Goal: Information Seeking & Learning: Learn about a topic

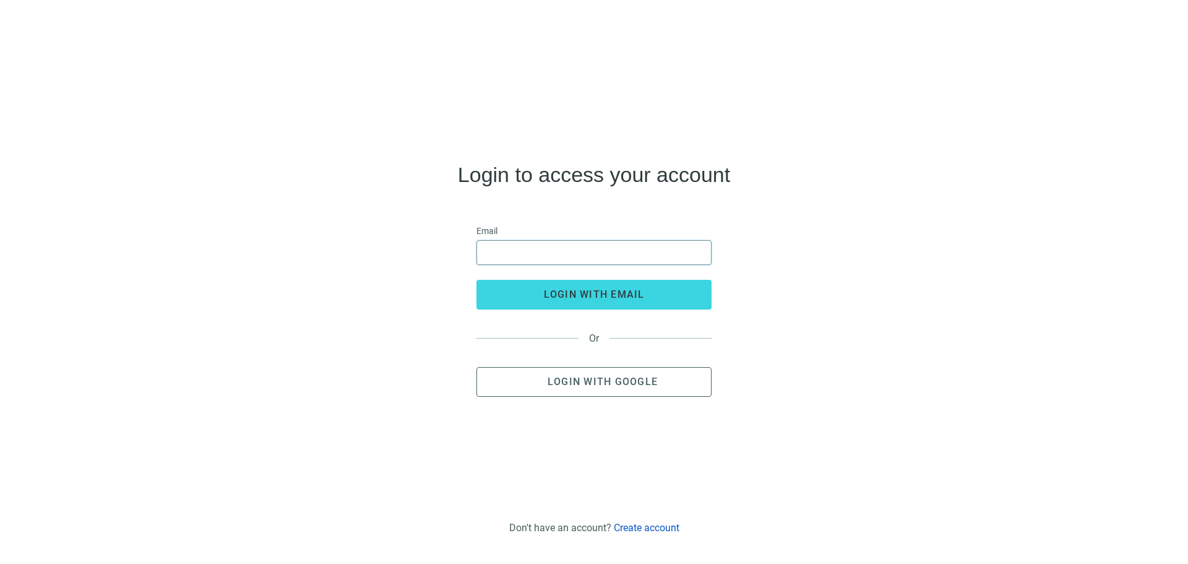
click at [527, 254] on input "email" at bounding box center [593, 253] width 219 height 24
type input "**********"
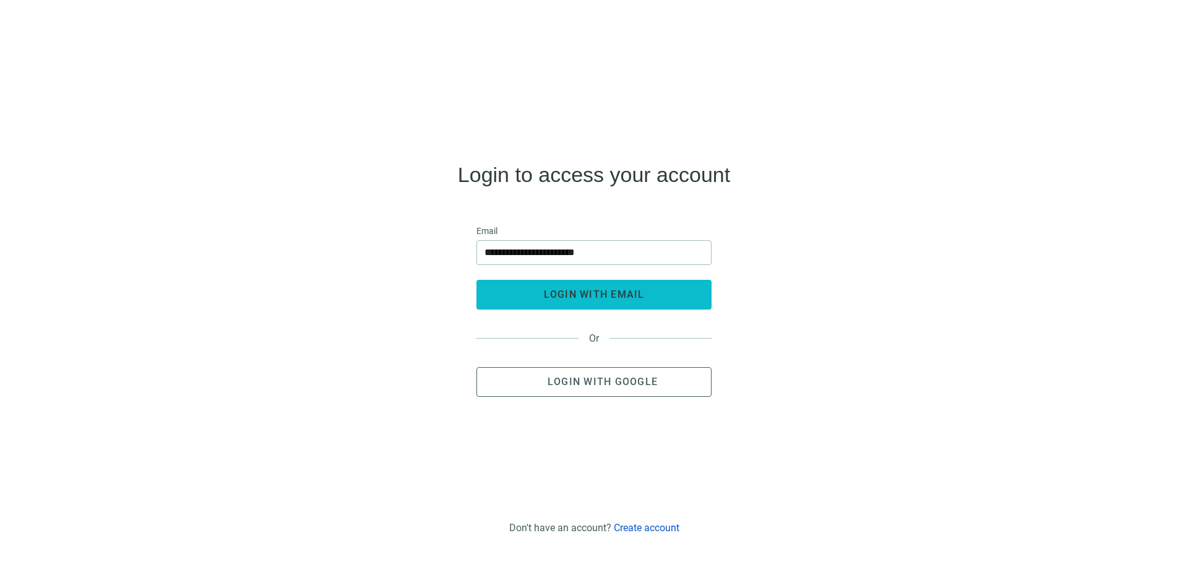
click at [572, 294] on span "login with email" at bounding box center [594, 294] width 101 height 12
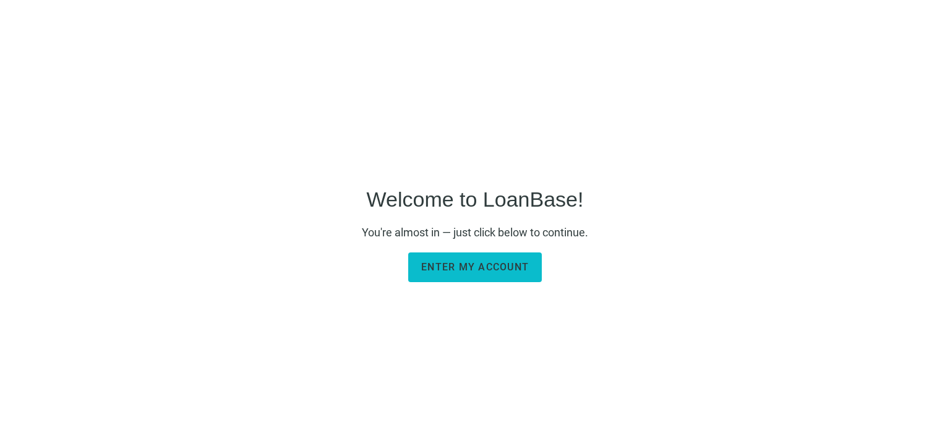
click at [499, 267] on span "Enter my account" at bounding box center [475, 267] width 108 height 12
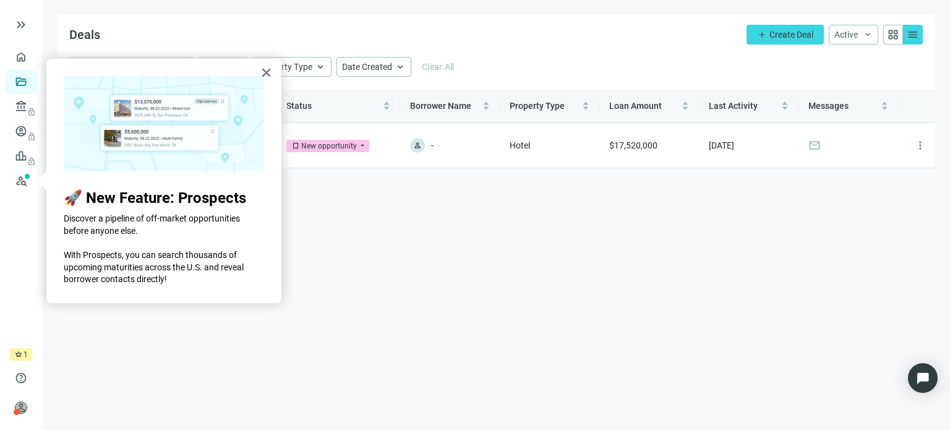
click at [406, 226] on main "Deals add Create Deal Active keyboard_arrow_down grid_view menu help close Stat…" at bounding box center [496, 215] width 908 height 430
click at [269, 69] on button "×" at bounding box center [266, 72] width 12 height 20
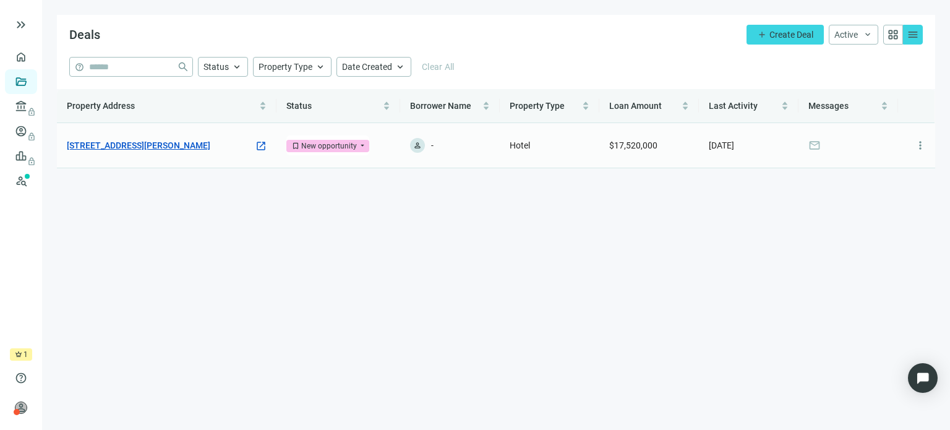
click at [183, 147] on link "[STREET_ADDRESS][PERSON_NAME]" at bounding box center [139, 146] width 144 height 14
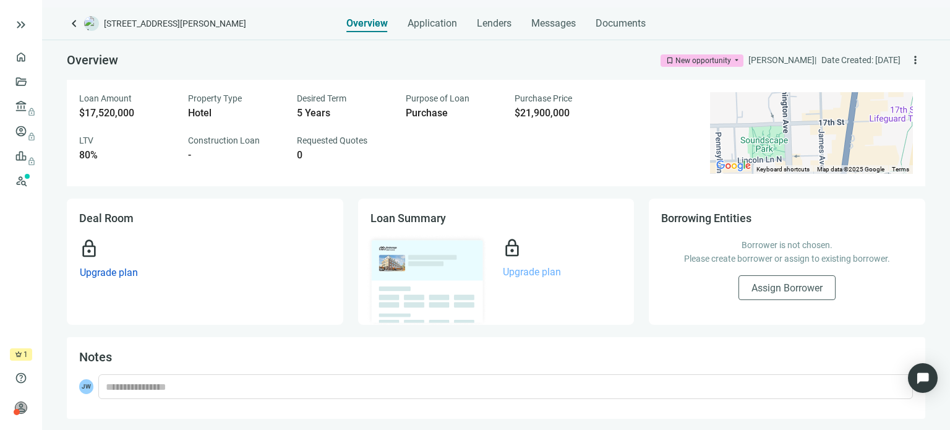
click at [529, 273] on span "Upgrade plan" at bounding box center [532, 272] width 58 height 12
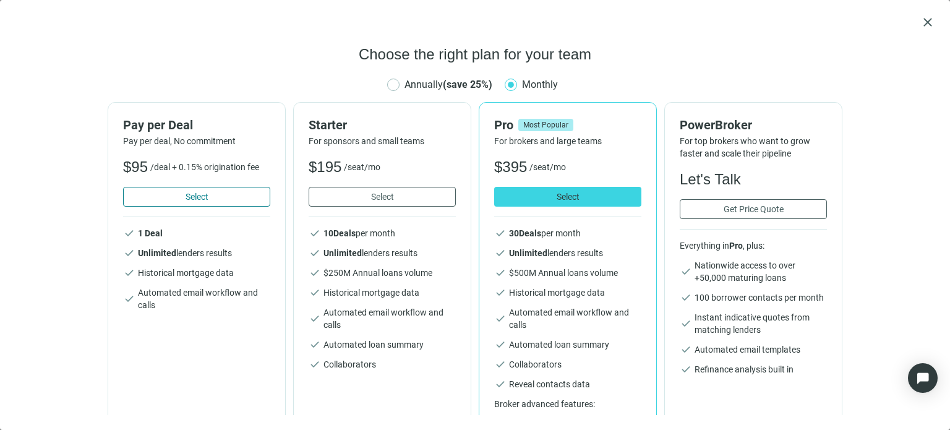
click at [186, 200] on span "Select" at bounding box center [197, 197] width 23 height 10
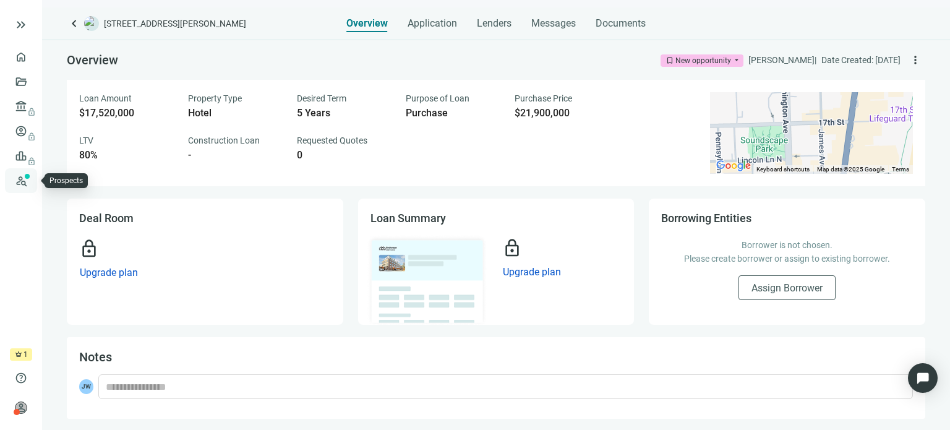
click at [31, 183] on link "Prospects New" at bounding box center [51, 180] width 40 height 25
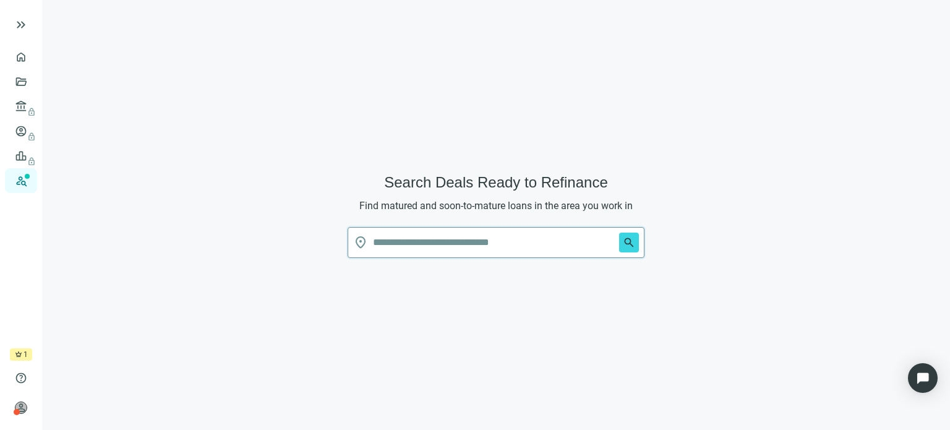
click at [431, 246] on input "text" at bounding box center [493, 243] width 241 height 30
click at [619, 233] on button "search" at bounding box center [629, 243] width 20 height 20
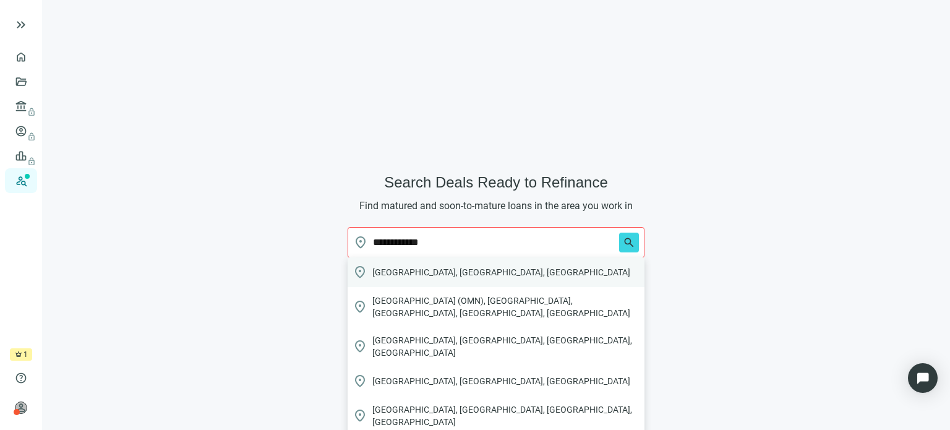
click at [426, 273] on span "[GEOGRAPHIC_DATA], [GEOGRAPHIC_DATA], [GEOGRAPHIC_DATA]" at bounding box center [501, 272] width 258 height 12
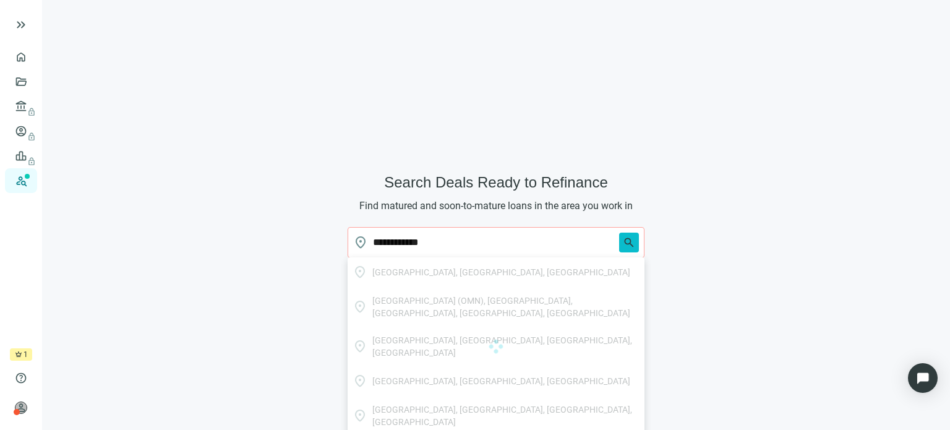
type input "**********"
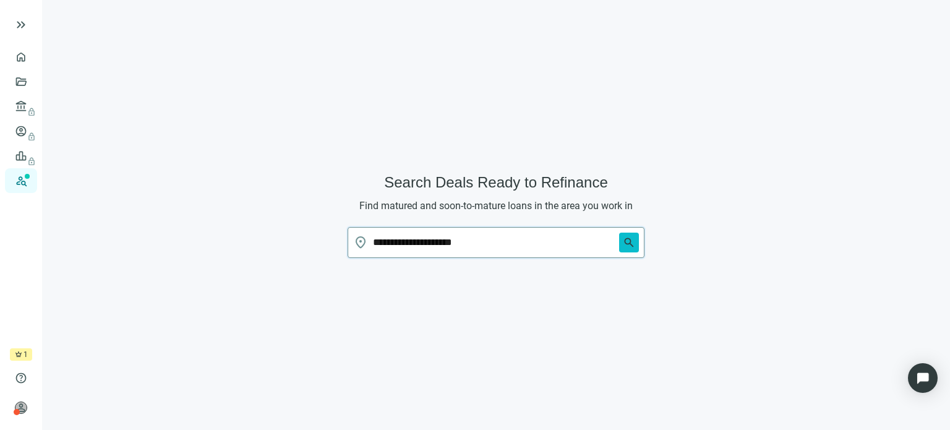
click at [631, 243] on span "search" at bounding box center [629, 242] width 12 height 12
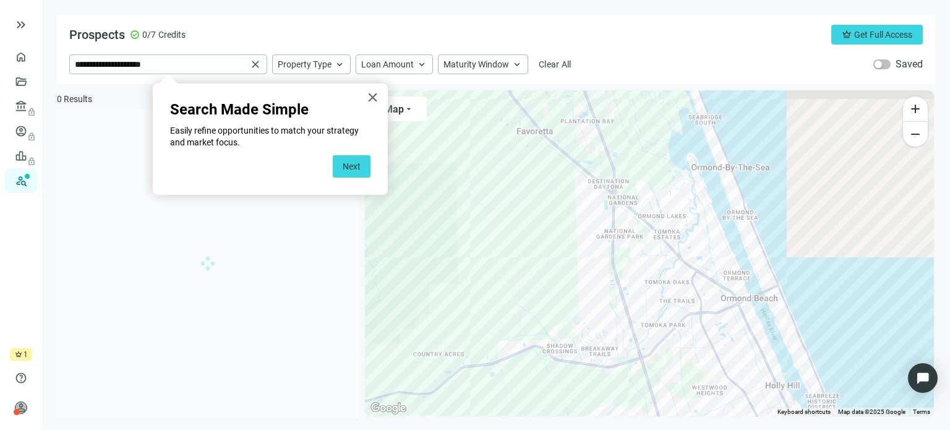
click at [355, 170] on button "Next" at bounding box center [352, 166] width 38 height 22
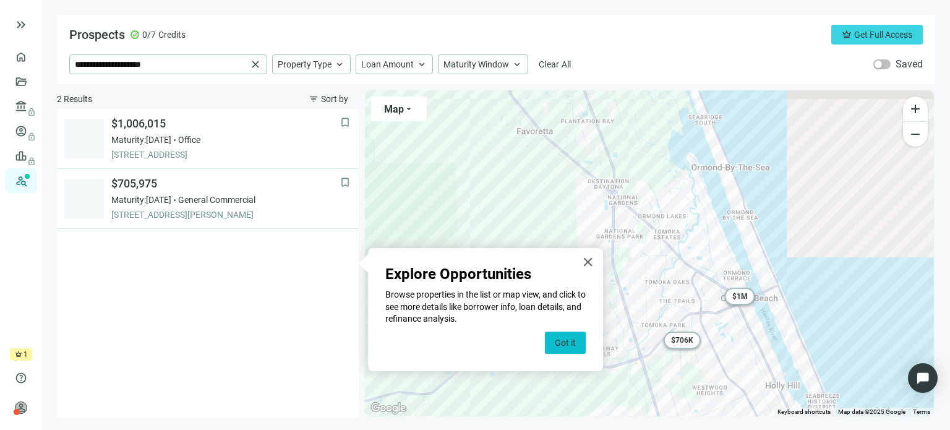
click at [568, 345] on button "Got it" at bounding box center [565, 343] width 41 height 22
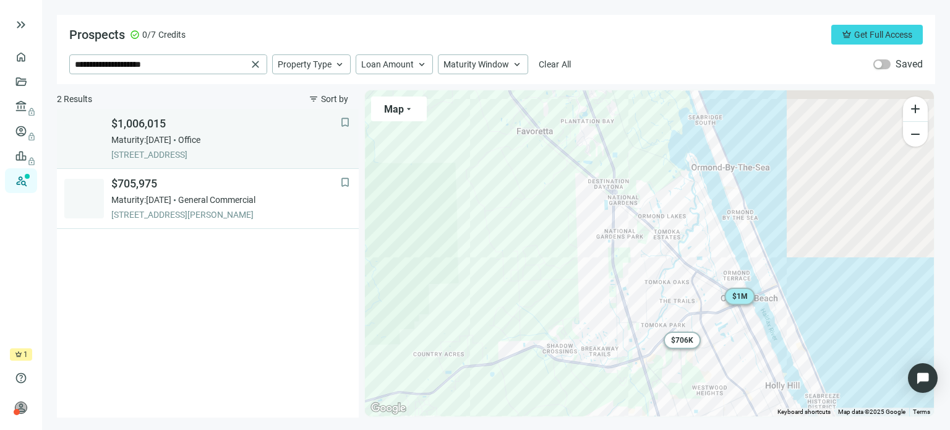
click at [191, 140] on div "Maturity: [DATE] Office" at bounding box center [225, 140] width 229 height 12
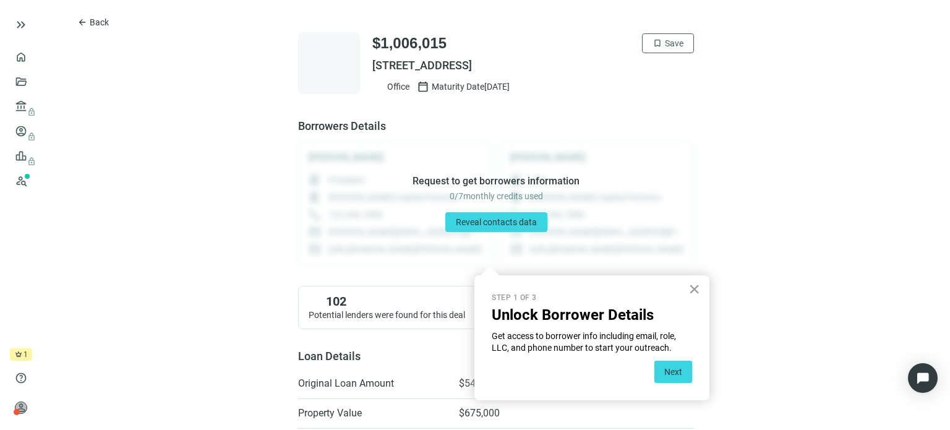
click at [691, 286] on button "×" at bounding box center [695, 289] width 12 height 20
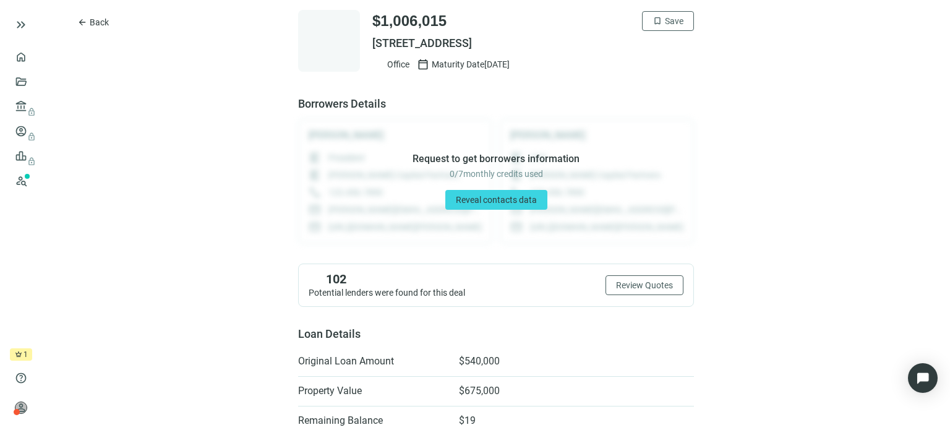
scroll to position [15, 0]
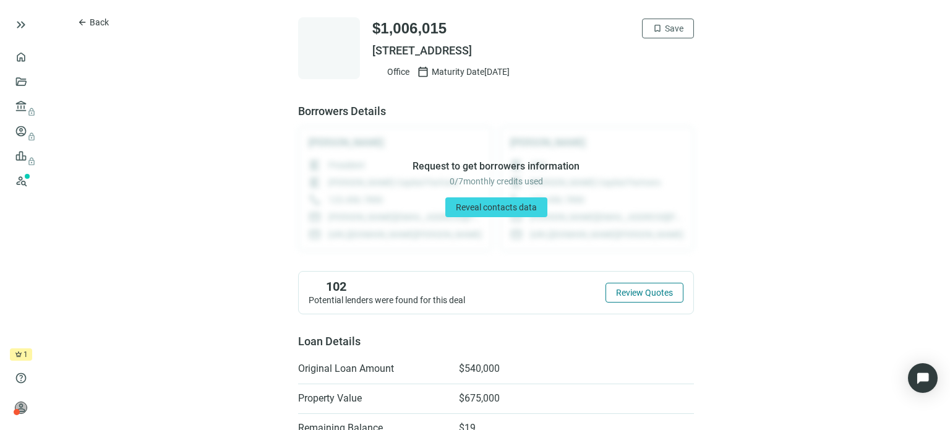
click at [639, 291] on span "Review Quotes" at bounding box center [644, 293] width 57 height 10
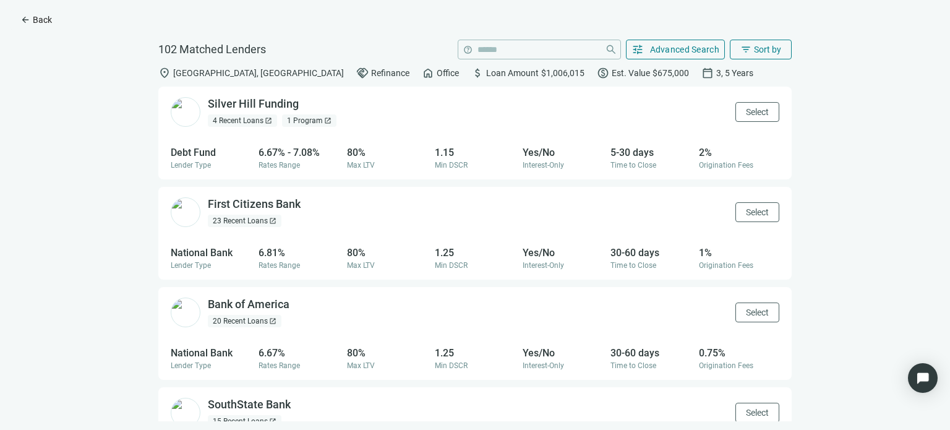
click at [36, 19] on span "Back" at bounding box center [42, 20] width 19 height 10
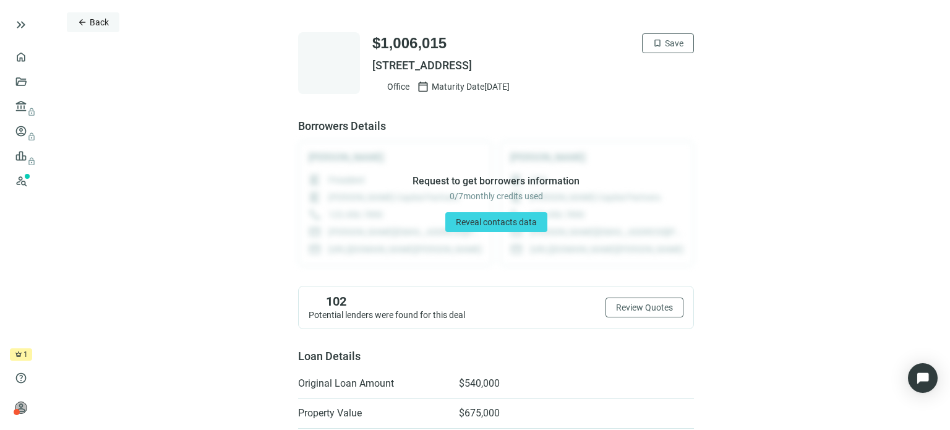
click at [90, 19] on span "Back" at bounding box center [99, 22] width 19 height 10
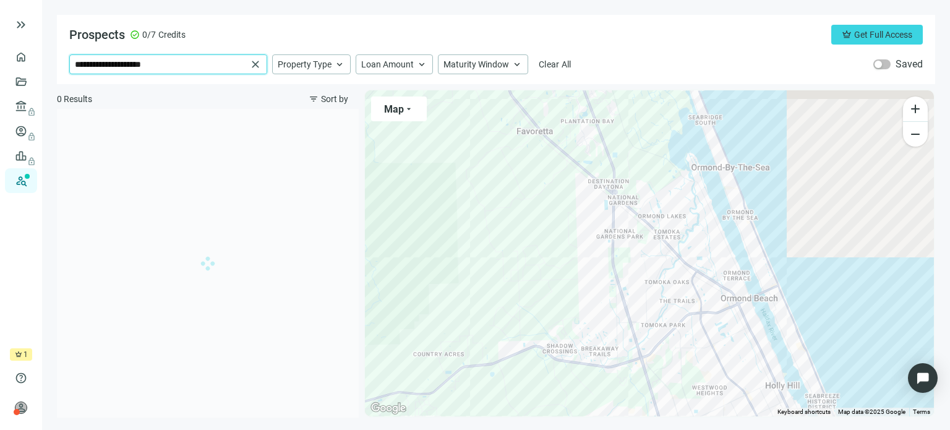
drag, startPoint x: 222, startPoint y: 62, endPoint x: 0, endPoint y: 27, distance: 224.9
click at [0, 74] on div "**********" at bounding box center [475, 215] width 950 height 430
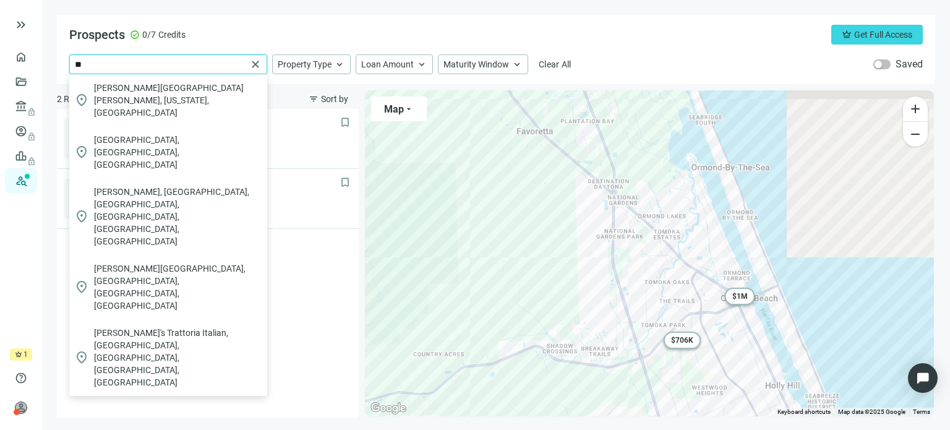
type input "*"
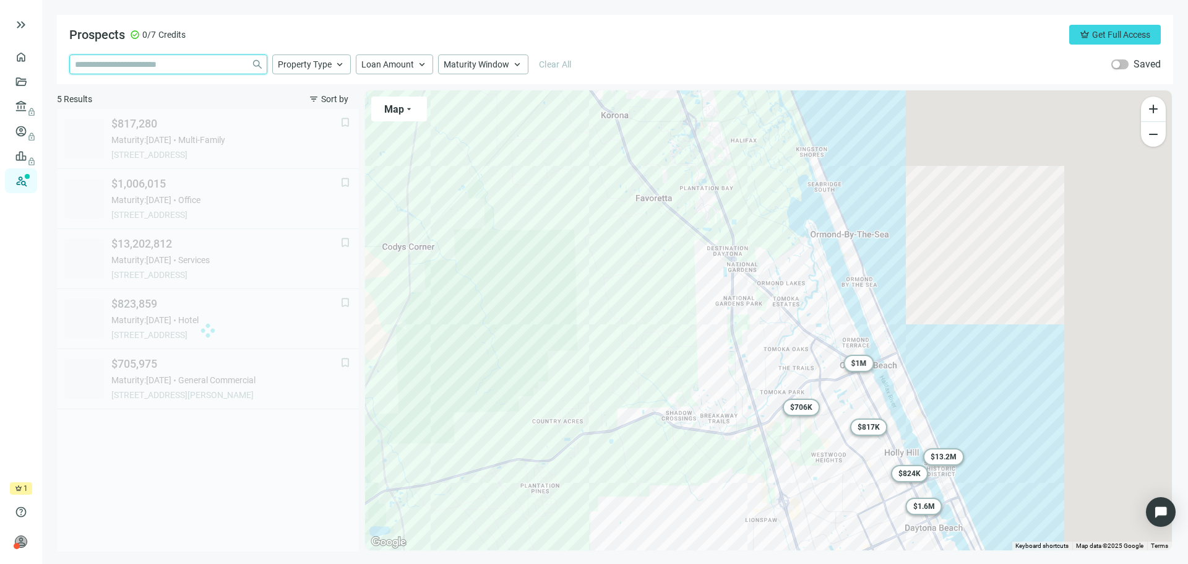
click at [155, 59] on input "search" at bounding box center [160, 64] width 171 height 19
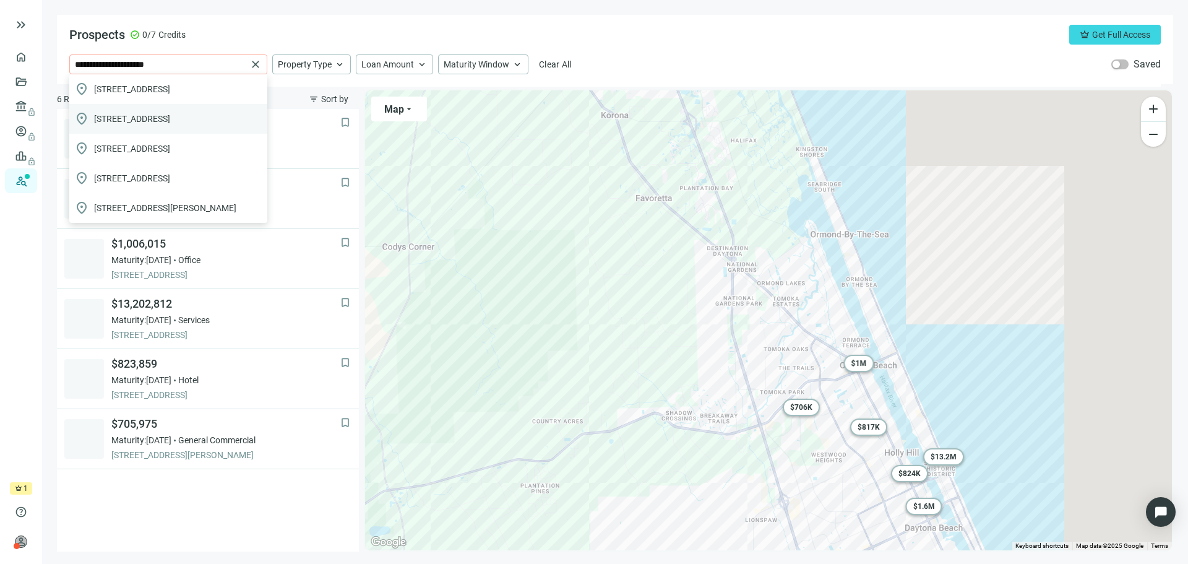
click at [170, 121] on span "[STREET_ADDRESS]" at bounding box center [132, 119] width 76 height 12
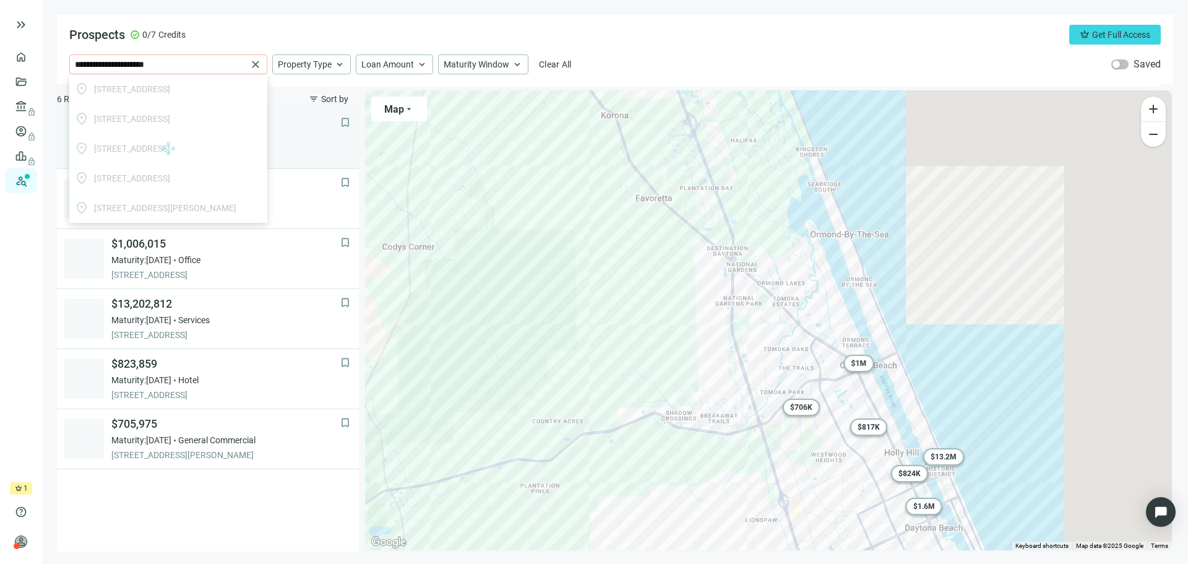
type input "**********"
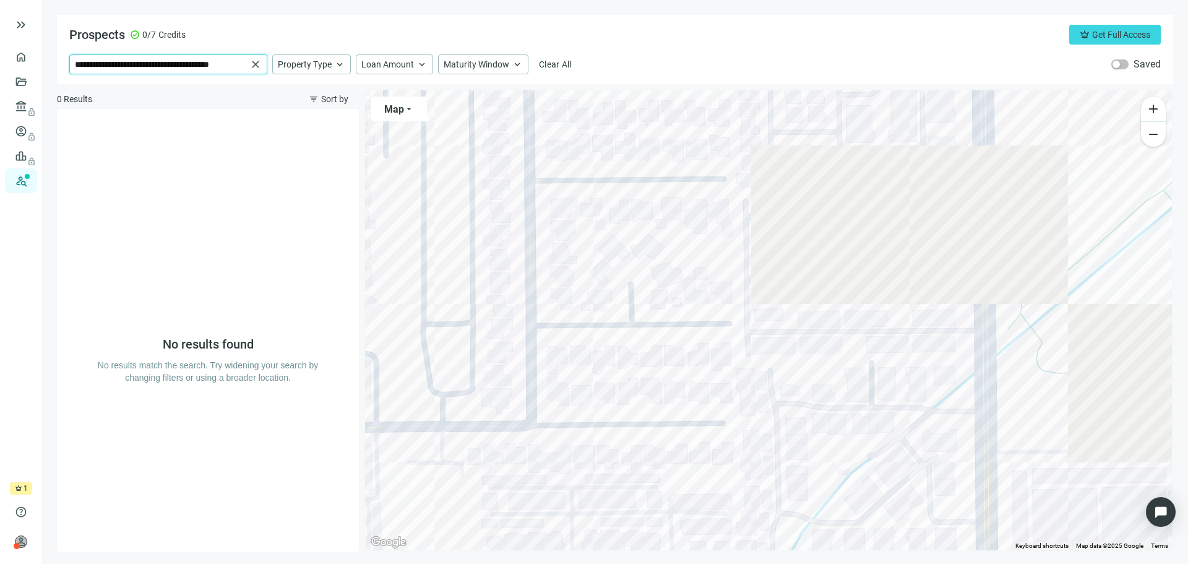
click at [205, 61] on input "**********" at bounding box center [161, 64] width 172 height 19
click at [309, 67] on span "Property Type" at bounding box center [305, 64] width 54 height 11
click at [142, 177] on div "No results found No results match the search. Try widening your search by chang…" at bounding box center [208, 330] width 223 height 442
click at [334, 69] on span "keyboard_arrow_up" at bounding box center [339, 64] width 11 height 11
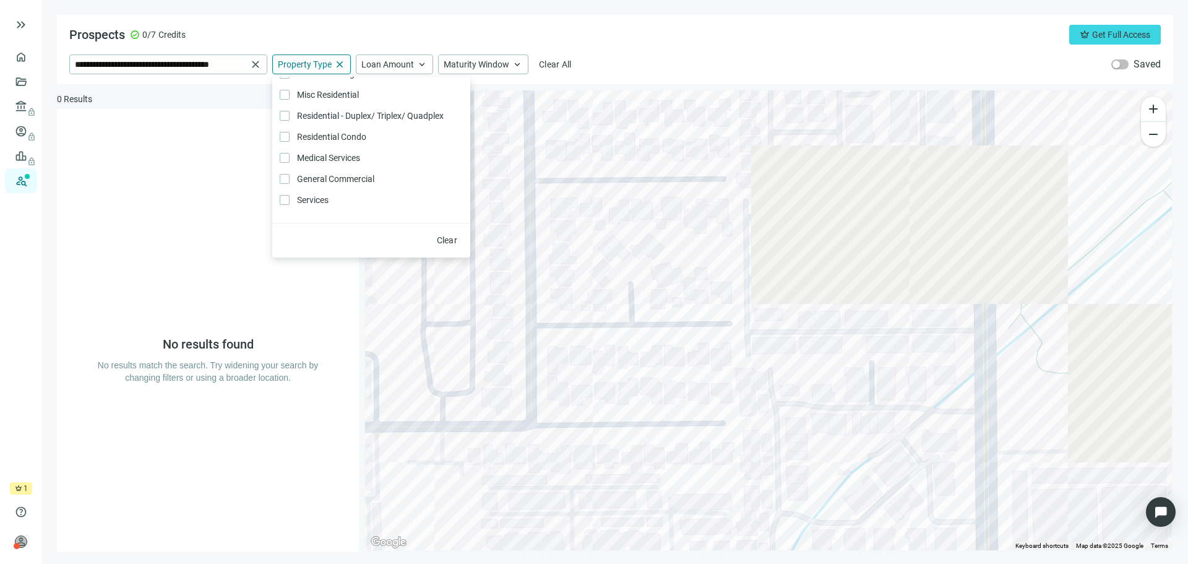
scroll to position [264, 0]
click at [470, 58] on div "Maturity Window keyboard_arrow_up" at bounding box center [483, 64] width 90 height 20
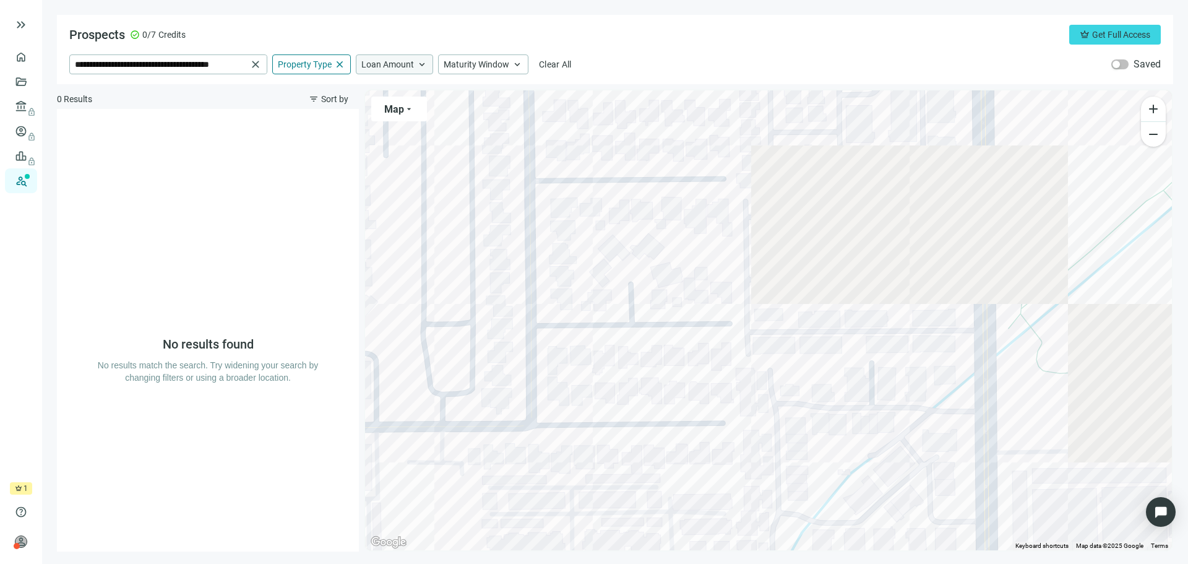
click at [382, 61] on span "Loan Amount" at bounding box center [387, 64] width 53 height 11
click at [371, 92] on div at bounding box center [372, 95] width 6 height 6
click at [522, 100] on div "$0 $100M+" at bounding box center [454, 95] width 198 height 37
click at [31, 180] on link "Prospects New" at bounding box center [51, 180] width 40 height 25
click at [196, 62] on input "**********" at bounding box center [161, 64] width 172 height 19
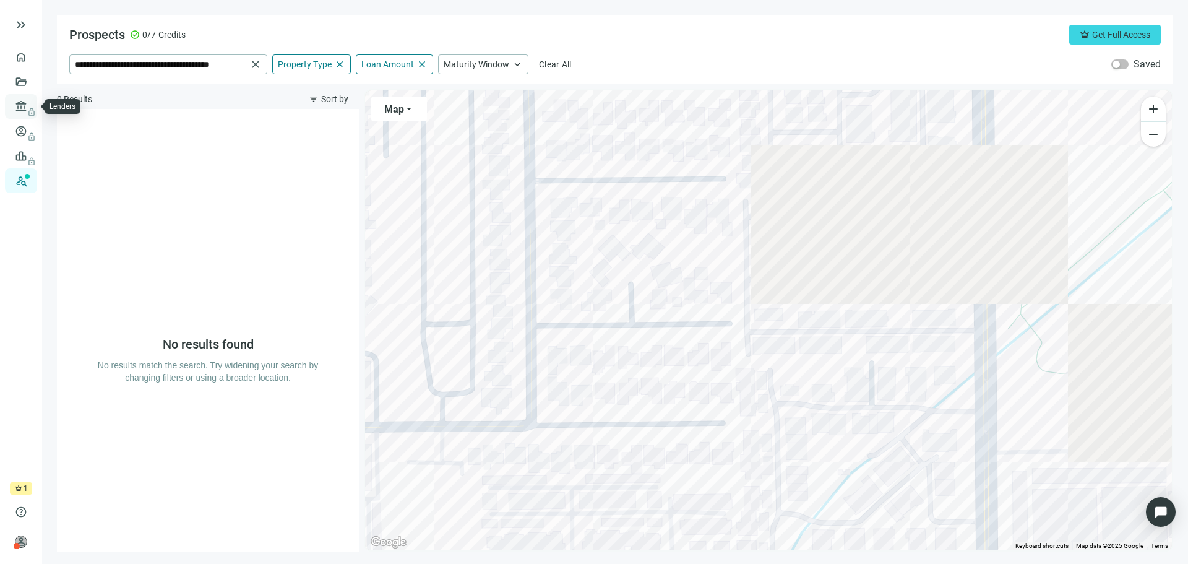
click at [23, 105] on span "lock" at bounding box center [22, 106] width 10 height 10
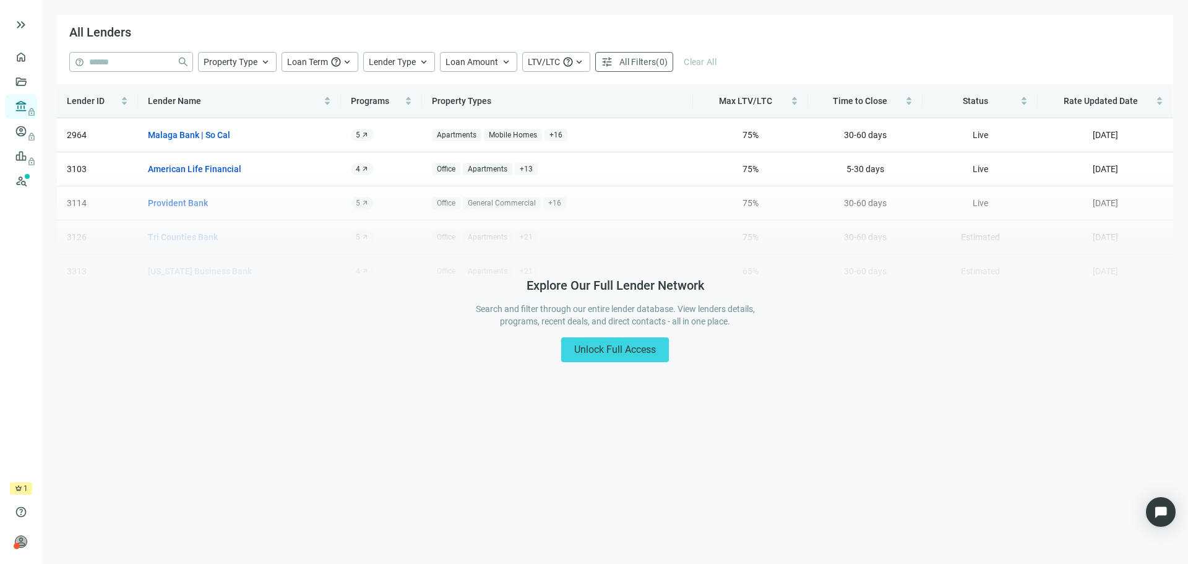
click at [139, 62] on form "help close Property Type keyboard_arrow_up Loan Term help keyboard_arrow_up Len…" at bounding box center [615, 68] width 1116 height 32
click at [139, 58] on form "help close Property Type keyboard_arrow_up Loan Term help keyboard_arrow_up Len…" at bounding box center [615, 68] width 1116 height 32
click at [596, 355] on button "Unlock Full Access" at bounding box center [615, 349] width 108 height 25
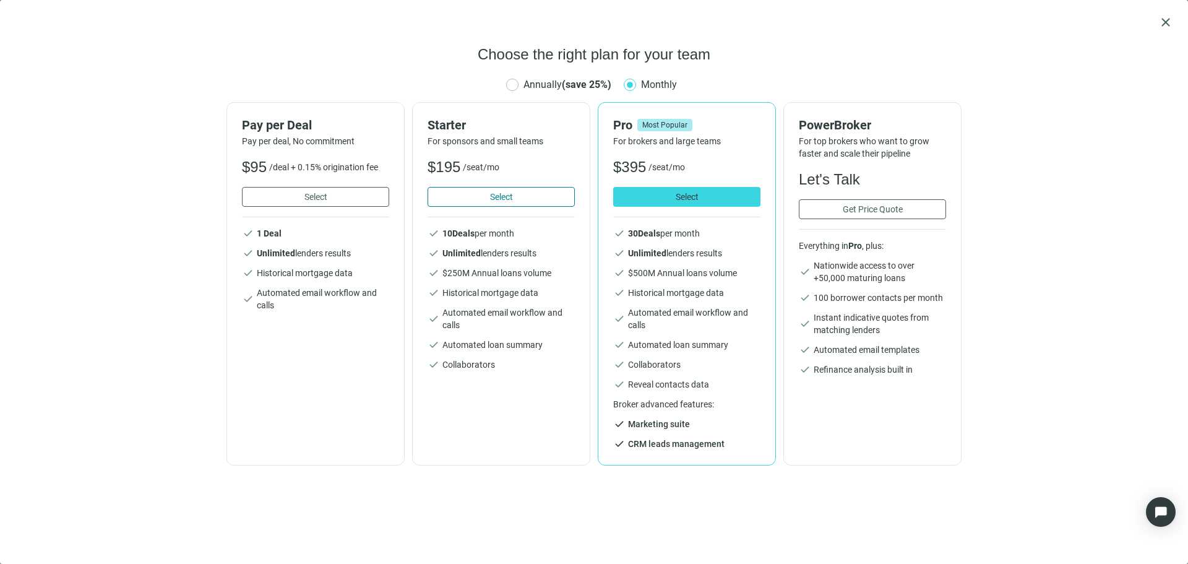
click at [477, 192] on button "Select" at bounding box center [501, 197] width 147 height 20
